Goal: Information Seeking & Learning: Learn about a topic

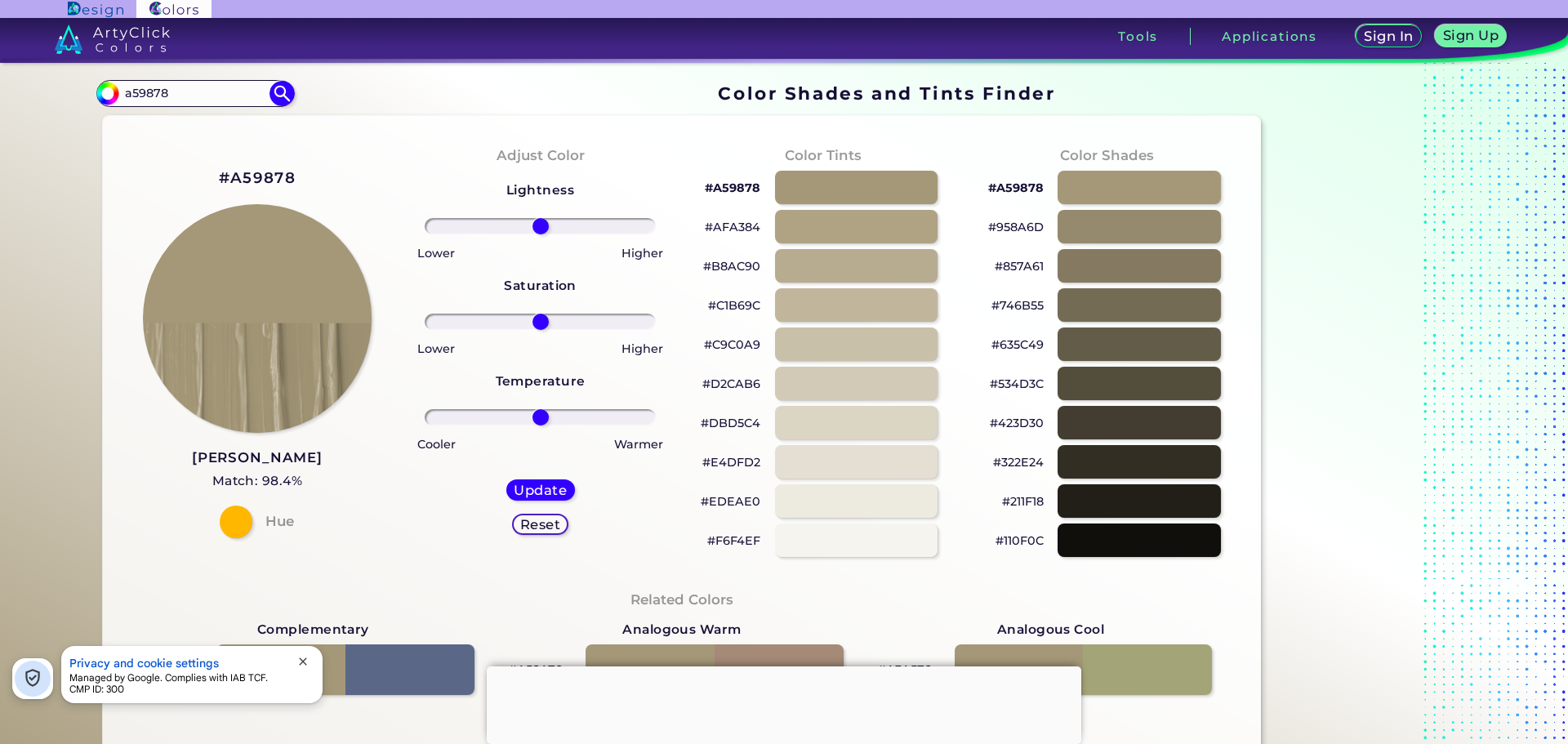
click at [1018, 265] on p "#857A61" at bounding box center [1019, 266] width 49 height 20
click at [1013, 229] on p "#958A6D" at bounding box center [1016, 227] width 56 height 20
click at [1012, 266] on p "#857A61" at bounding box center [1019, 266] width 49 height 20
click at [1006, 349] on p "#635C49" at bounding box center [1017, 345] width 52 height 20
click at [1013, 418] on p "#423D30" at bounding box center [1017, 423] width 54 height 20
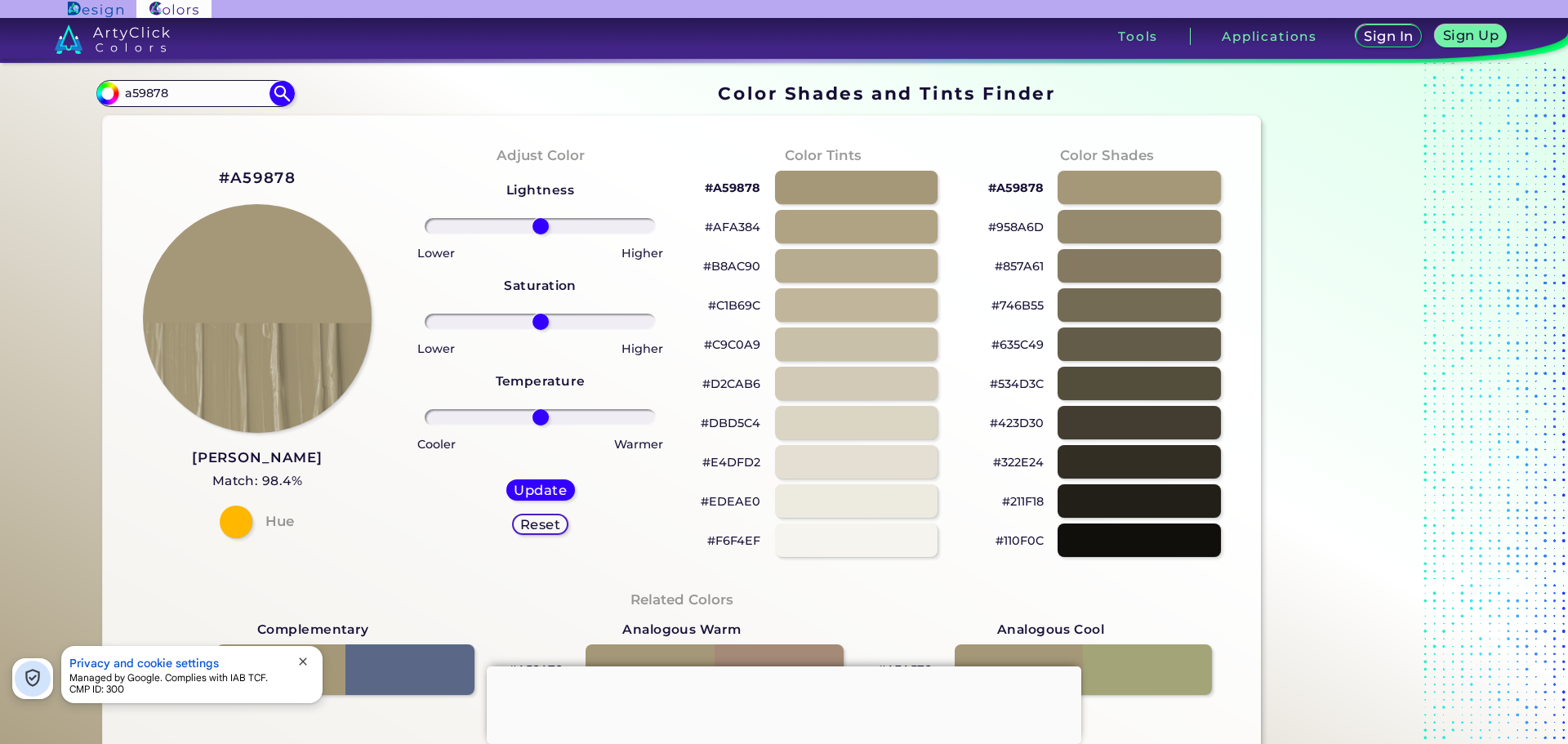
click at [727, 271] on p "#B8AC90" at bounding box center [731, 266] width 57 height 20
click at [740, 501] on p "#EDEAE0" at bounding box center [731, 502] width 60 height 20
click at [733, 501] on p "#EDEAE0" at bounding box center [731, 502] width 60 height 20
click at [743, 504] on p "#EDEAE0" at bounding box center [731, 502] width 60 height 20
